Goal: Task Accomplishment & Management: Manage account settings

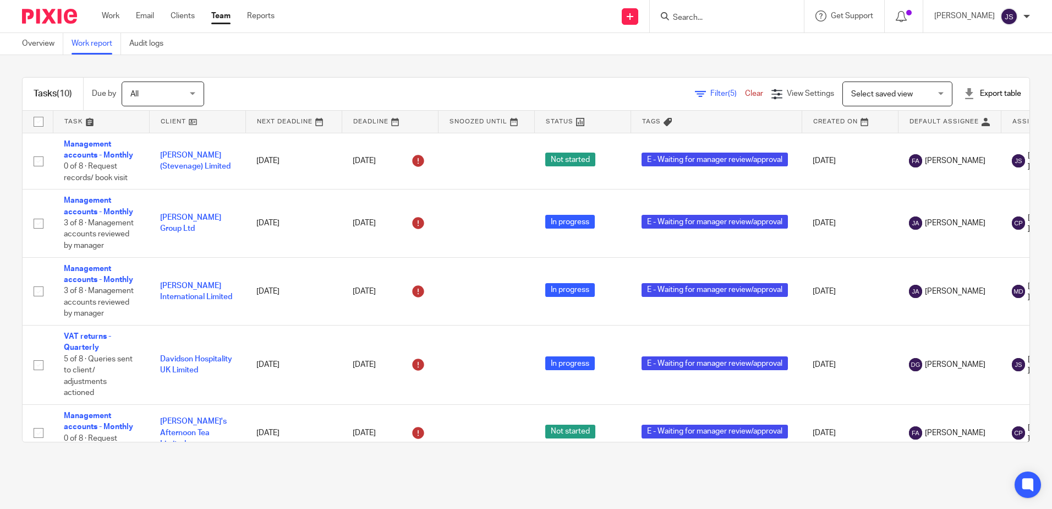
scroll to position [0, 116]
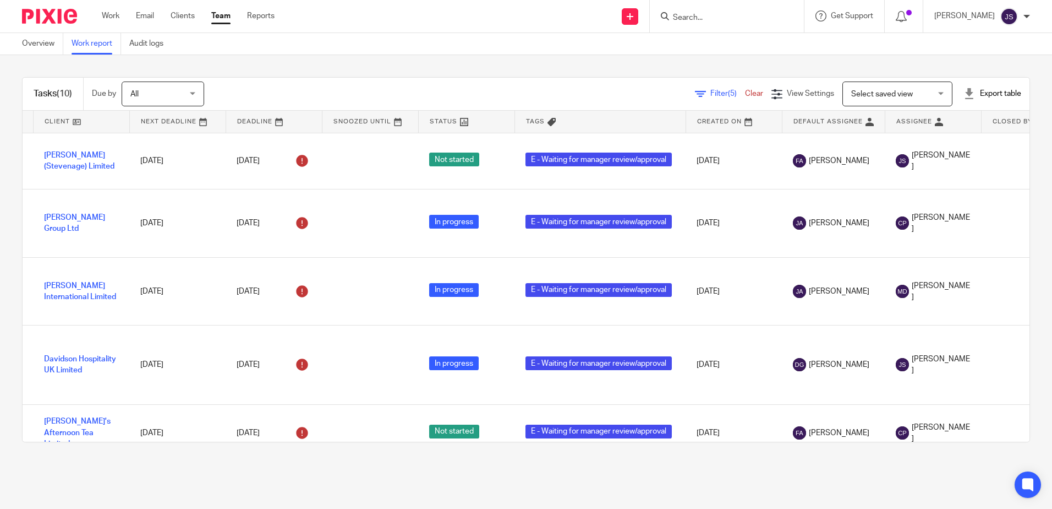
click at [700, 23] on input "Search" at bounding box center [721, 18] width 99 height 10
click button "submit" at bounding box center [0, 0] width 0 height 0
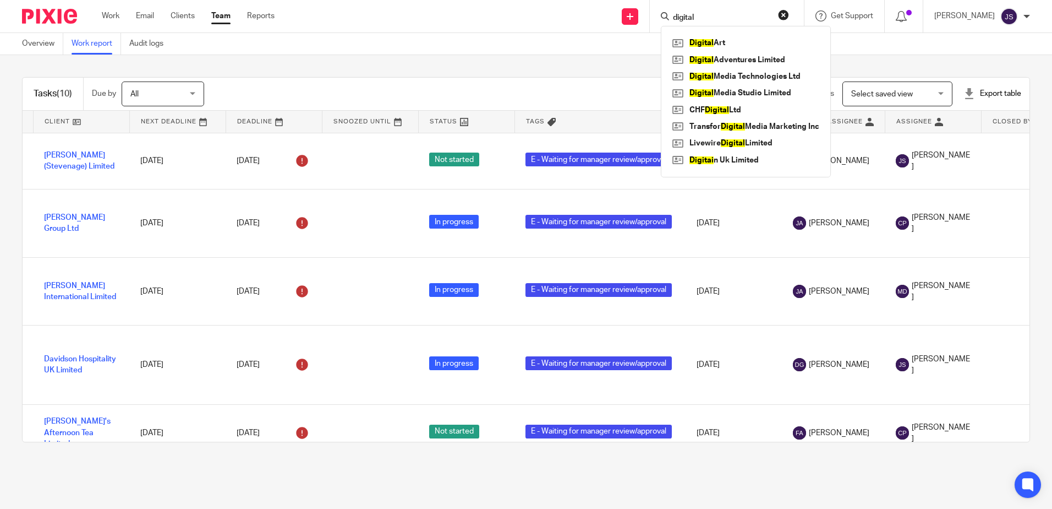
click at [715, 17] on input "digital" at bounding box center [721, 18] width 99 height 10
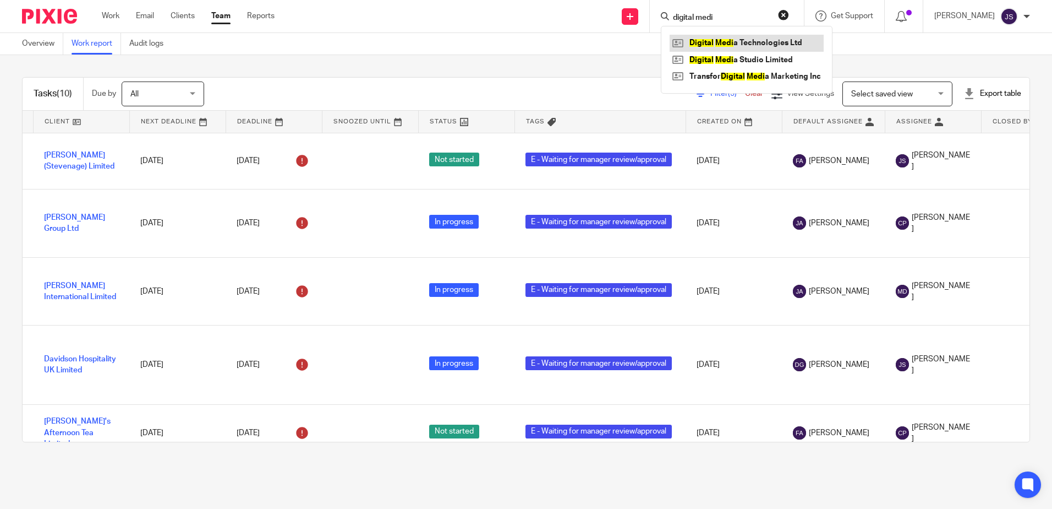
type input "digital medi"
click at [758, 39] on link at bounding box center [747, 43] width 154 height 17
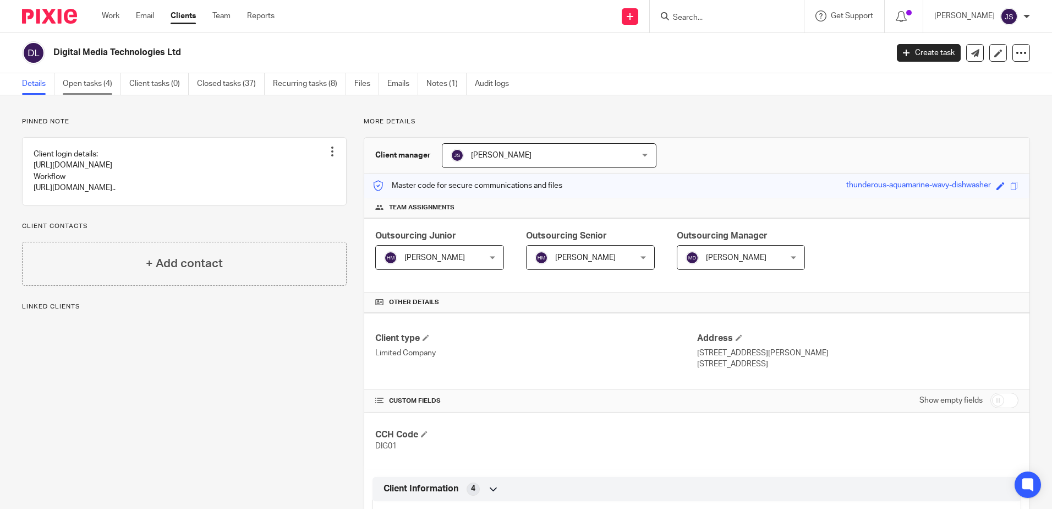
click at [90, 82] on link "Open tasks (4)" at bounding box center [92, 83] width 58 height 21
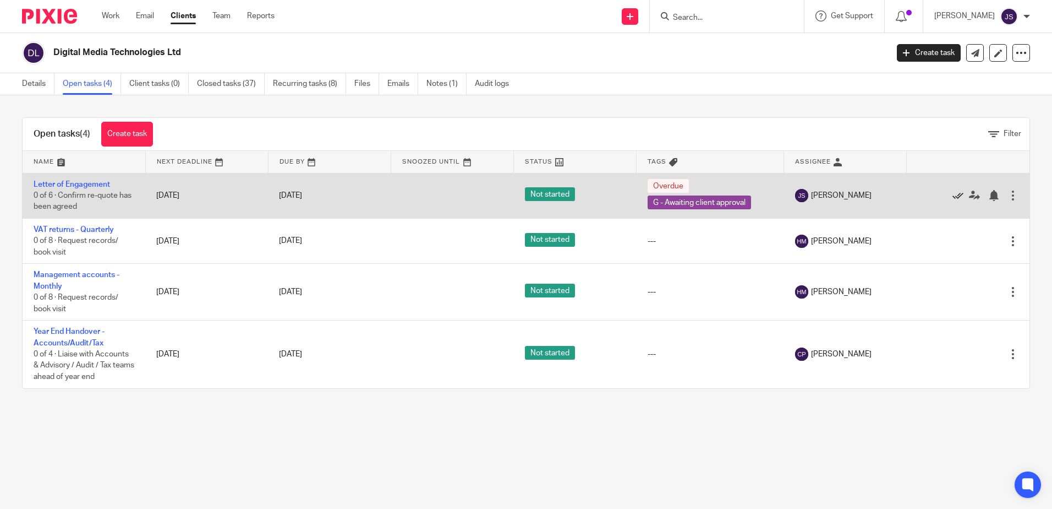
click at [953, 194] on icon at bounding box center [958, 195] width 11 height 11
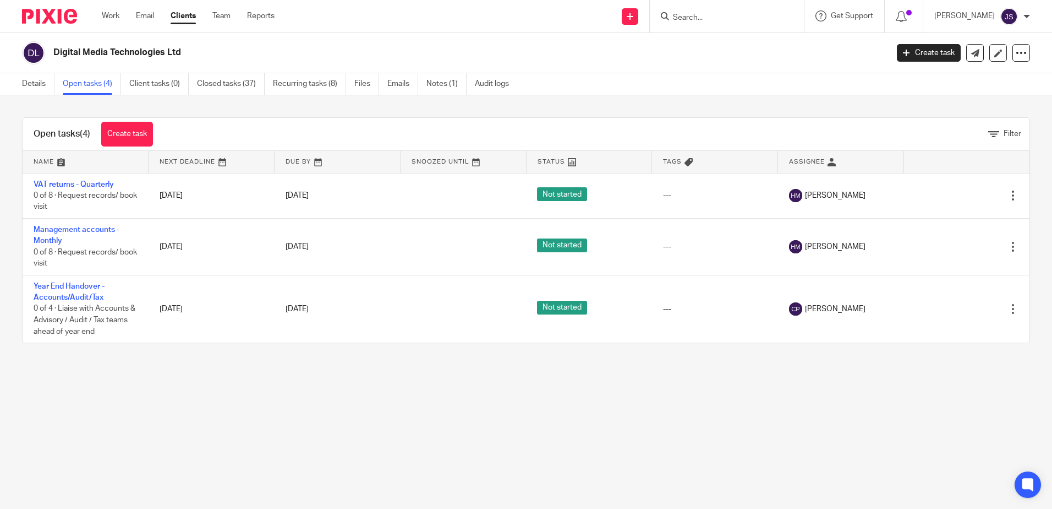
click at [697, 9] on form at bounding box center [730, 16] width 117 height 14
click at [697, 15] on input "Search" at bounding box center [721, 18] width 99 height 10
type input "rsp"
click at [724, 47] on link at bounding box center [738, 43] width 136 height 17
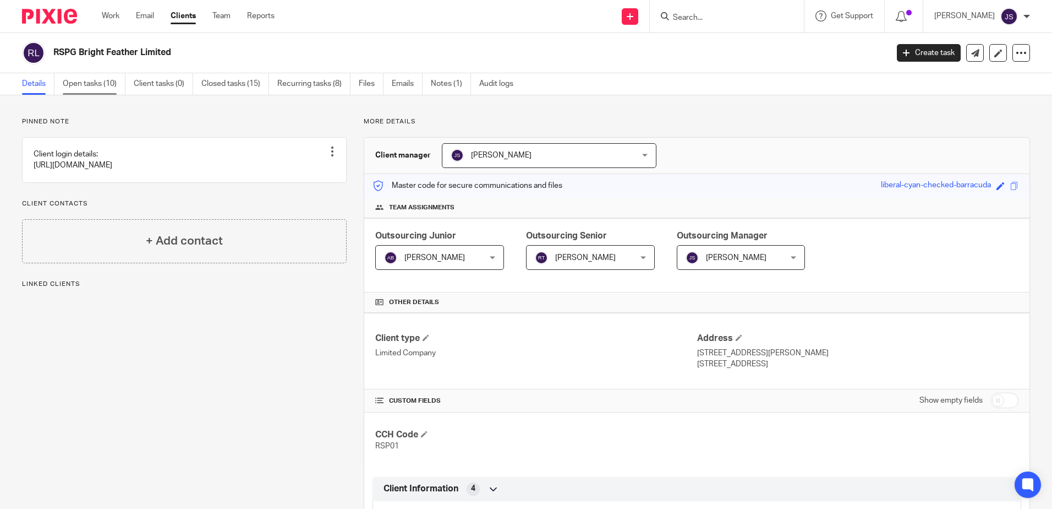
click at [92, 84] on link "Open tasks (10)" at bounding box center [94, 83] width 63 height 21
click at [688, 8] on div at bounding box center [727, 16] width 154 height 32
click at [692, 12] on form at bounding box center [730, 16] width 117 height 14
click at [692, 17] on input "Search" at bounding box center [721, 18] width 99 height 10
type input "urgent"
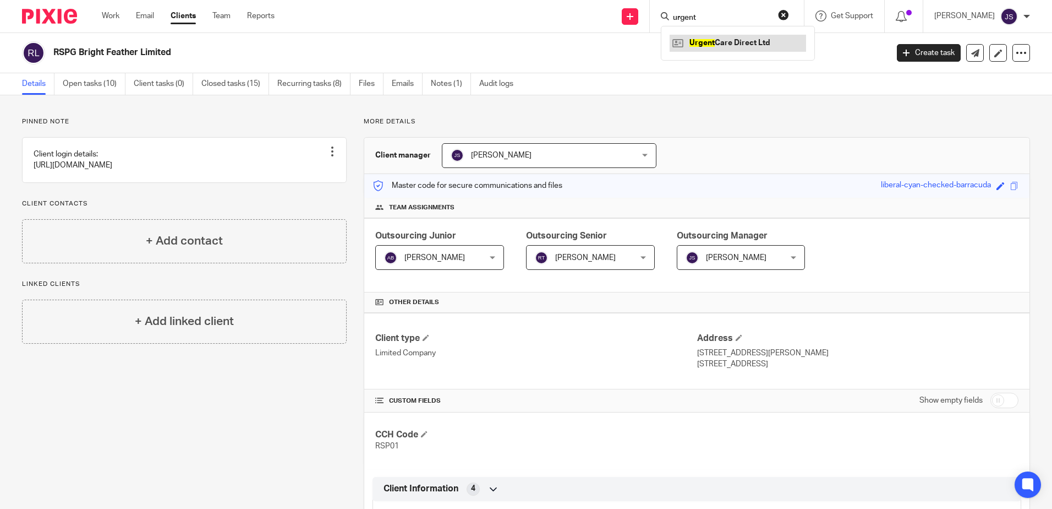
click at [719, 40] on link at bounding box center [738, 43] width 136 height 17
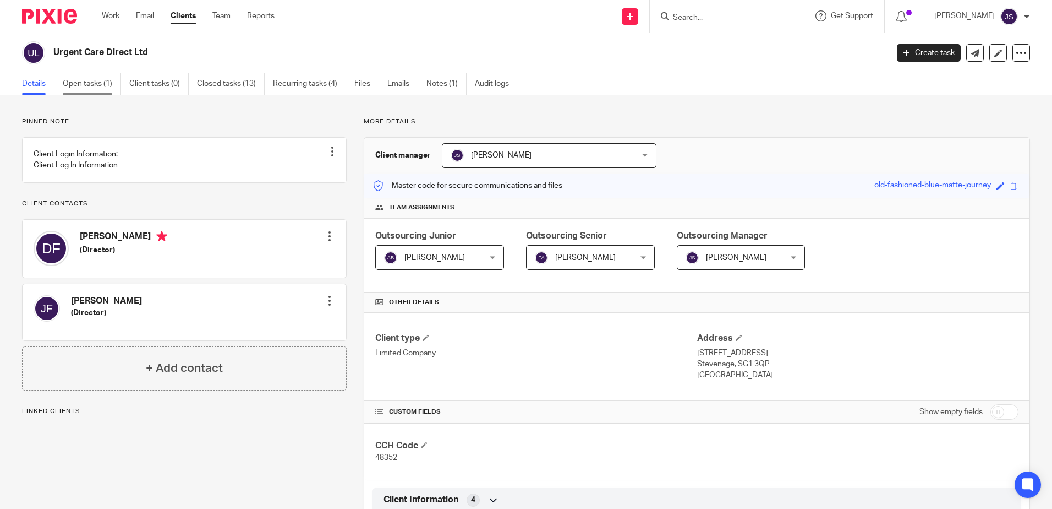
click at [89, 90] on link "Open tasks (1)" at bounding box center [92, 83] width 58 height 21
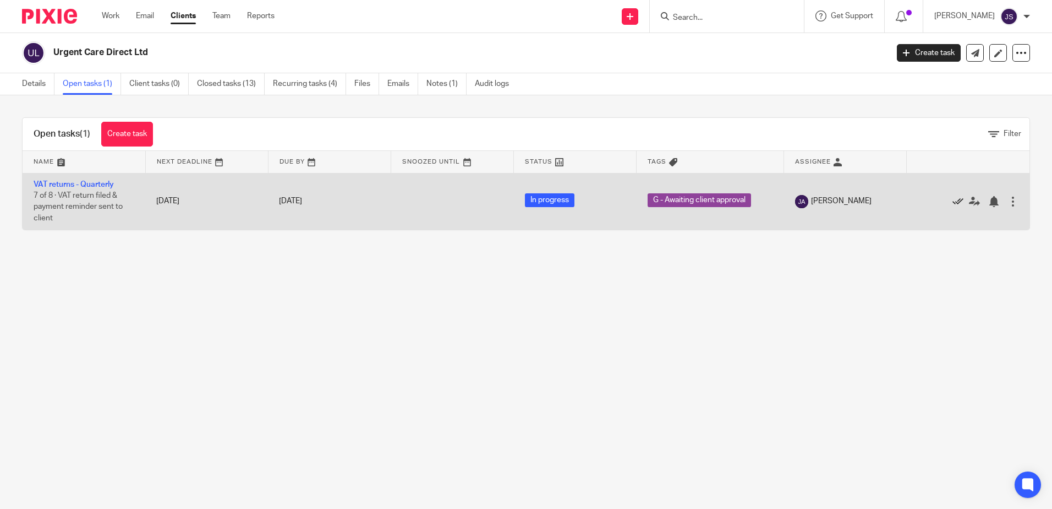
click at [953, 203] on icon at bounding box center [958, 201] width 11 height 11
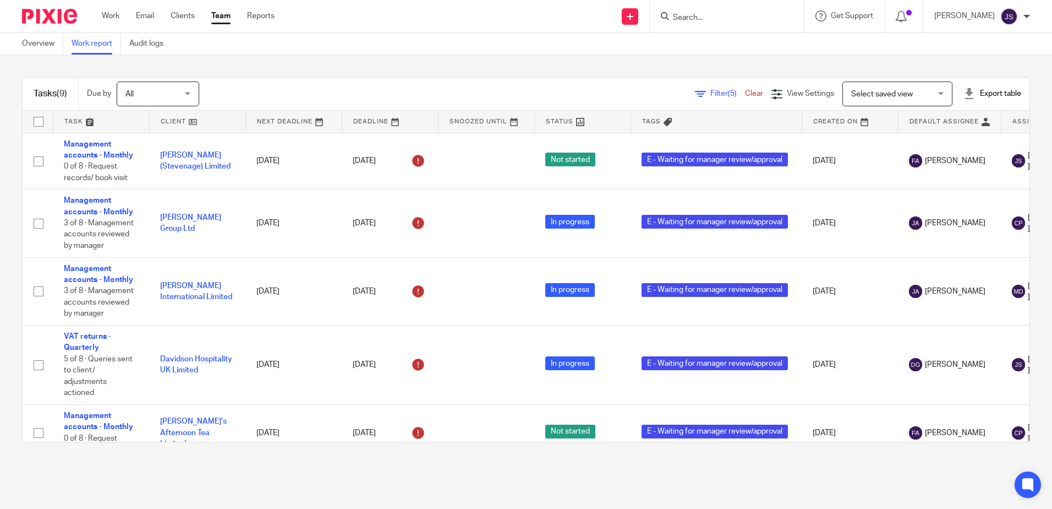
click at [706, 17] on input "Search" at bounding box center [721, 18] width 99 height 10
type input "joy"
click at [734, 53] on link at bounding box center [738, 60] width 136 height 17
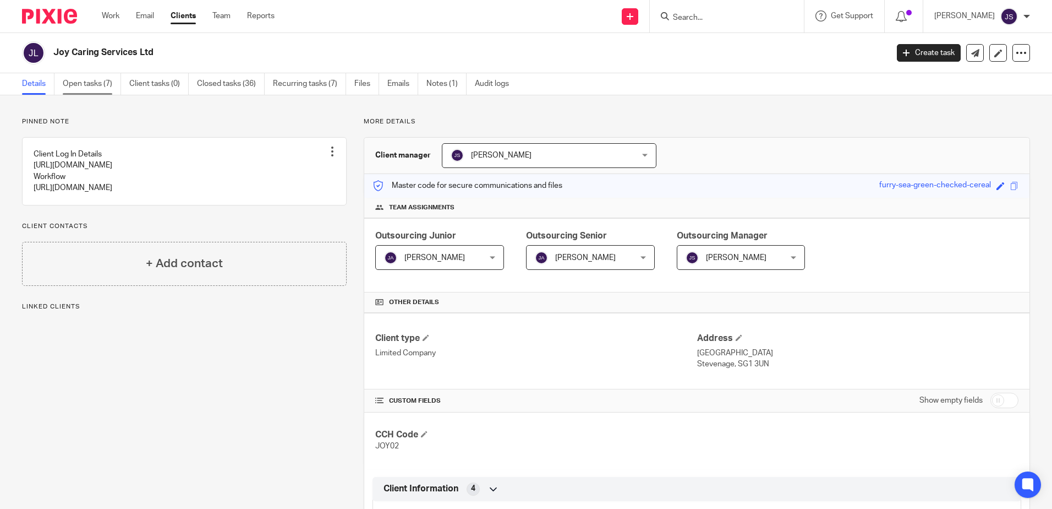
click at [83, 86] on link "Open tasks (7)" at bounding box center [92, 83] width 58 height 21
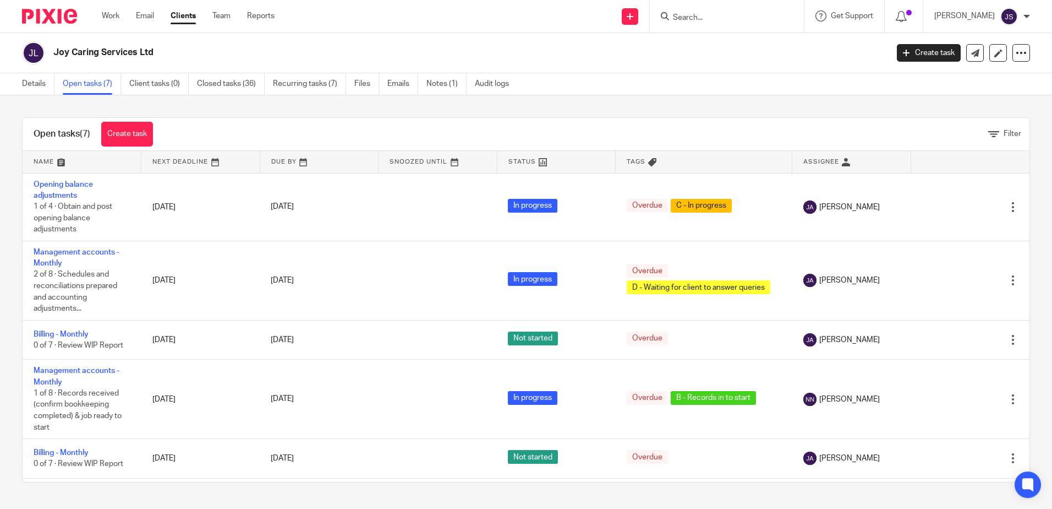
click at [701, 20] on input "Search" at bounding box center [721, 18] width 99 height 10
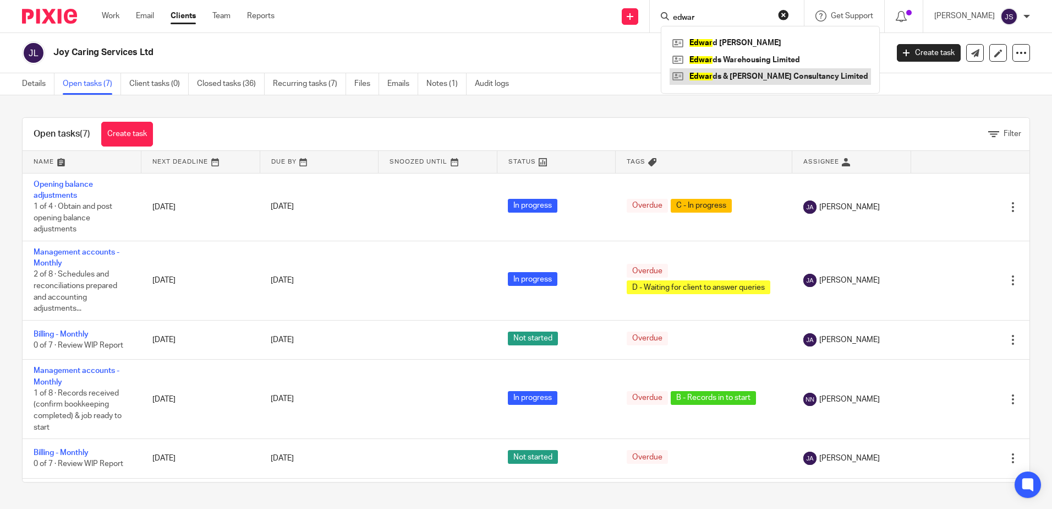
type input "edwar"
click at [759, 75] on link at bounding box center [770, 76] width 201 height 17
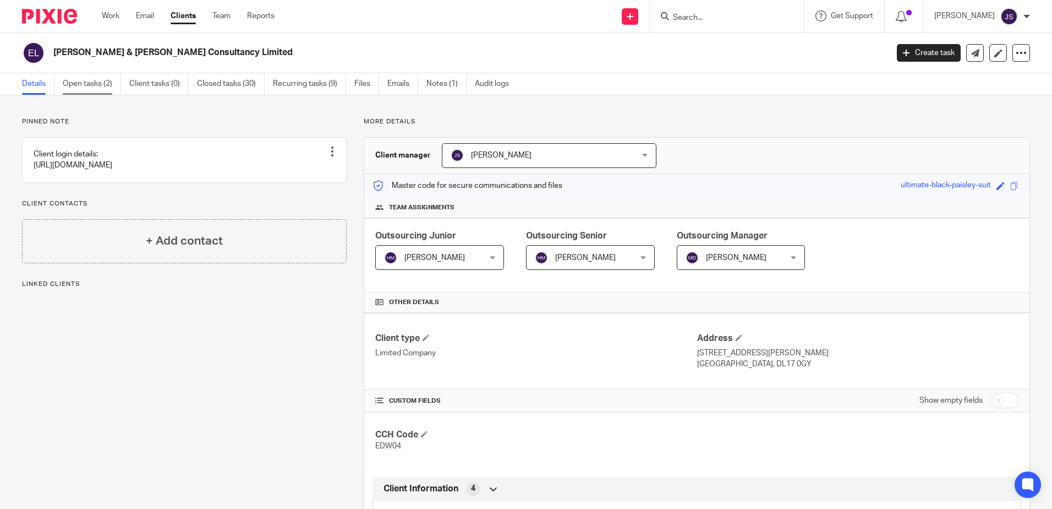
click at [92, 83] on link "Open tasks (2)" at bounding box center [92, 83] width 58 height 21
click at [694, 111] on div "Pinned note Client login details: https://menzies-mobility.imanagework.co.uk/wo…" at bounding box center [526, 504] width 1052 height 819
click at [701, 118] on p "More details" at bounding box center [697, 121] width 666 height 9
click at [699, 10] on form at bounding box center [730, 16] width 117 height 14
click at [692, 17] on input "Search" at bounding box center [721, 18] width 99 height 10
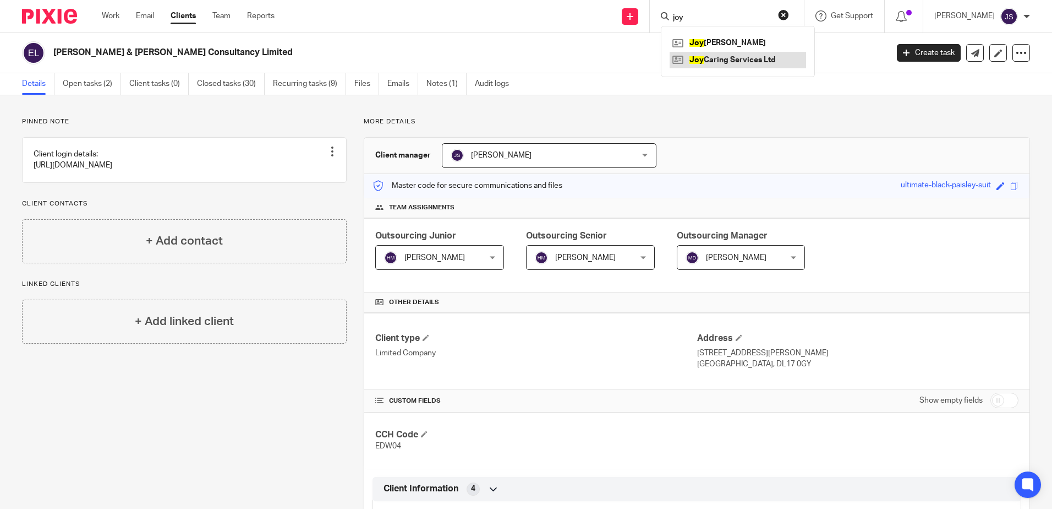
type input "joy"
click at [740, 58] on link at bounding box center [738, 60] width 136 height 17
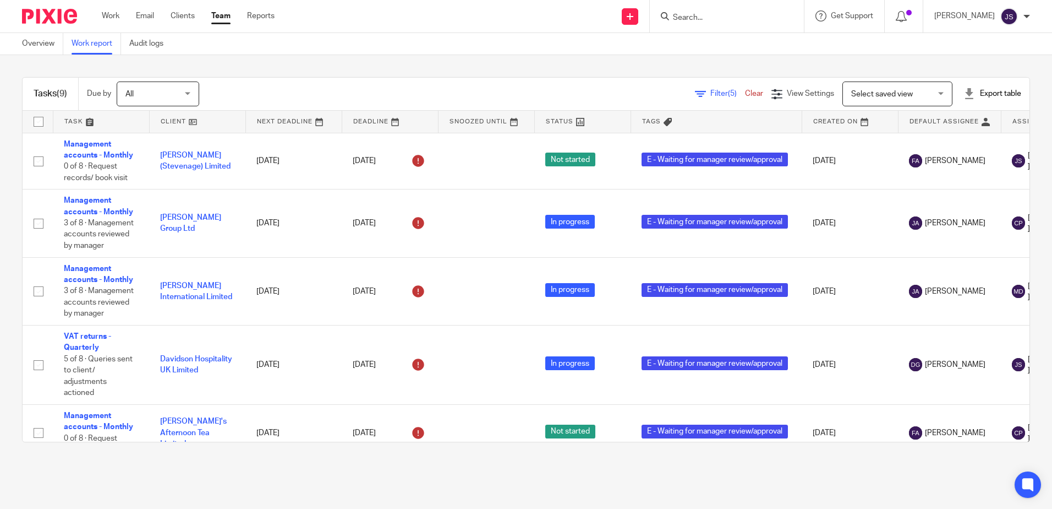
click at [256, 64] on div "Tasks (9) Due by All All Today Tomorrow This week Next week This month Next mon…" at bounding box center [526, 259] width 1052 height 409
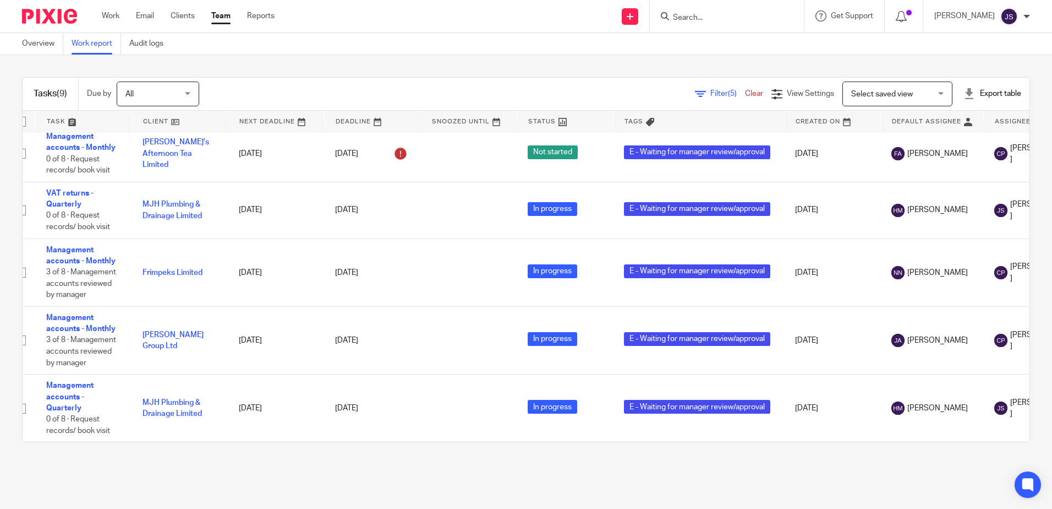
scroll to position [287, 0]
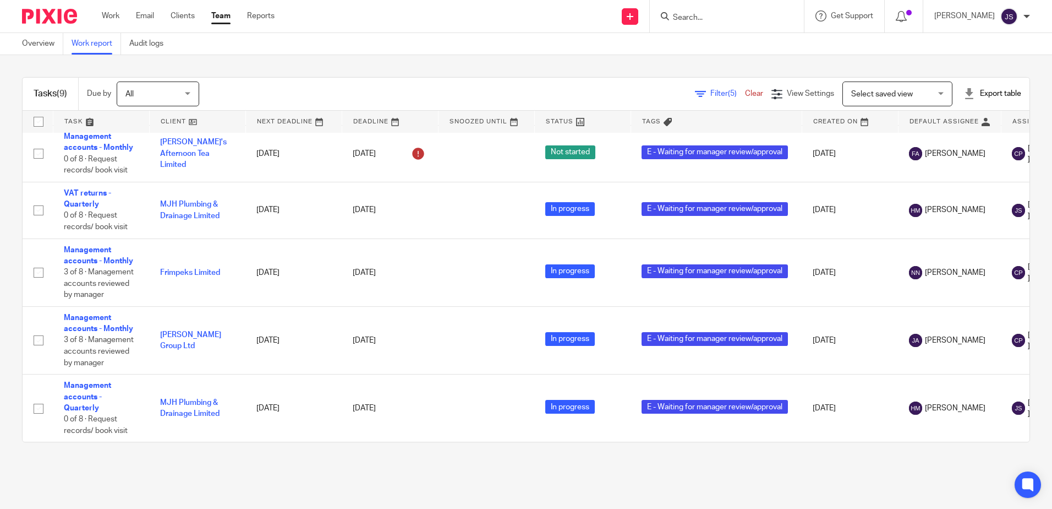
click at [181, 473] on main "Overview Work report Audit logs Tasks (9) Due by All All [DATE] [DATE] This wee…" at bounding box center [526, 254] width 1052 height 509
